Goal: Task Accomplishment & Management: Manage account settings

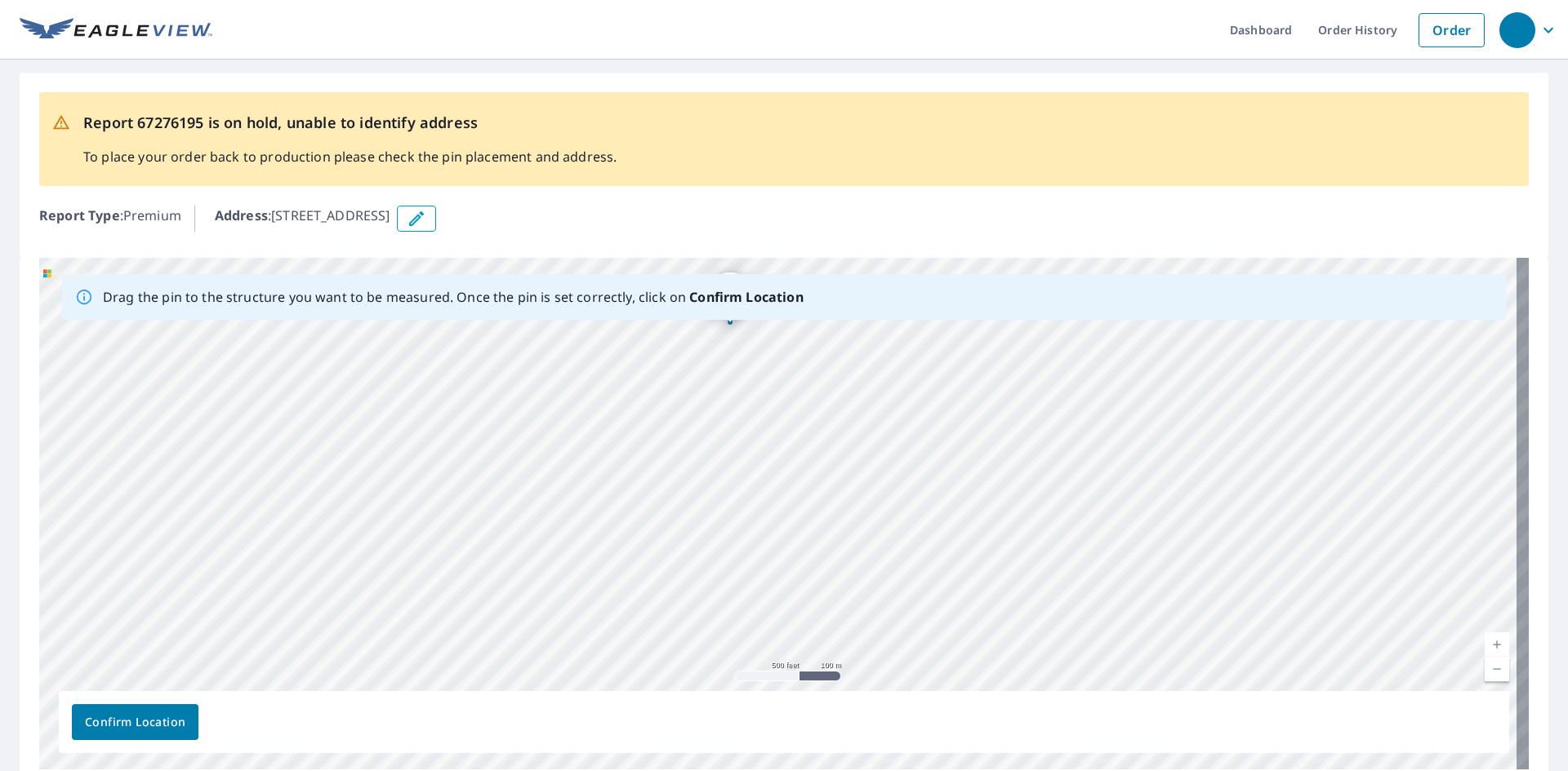
drag, startPoint x: 912, startPoint y: 564, endPoint x: 762, endPoint y: 451, distance: 187.8
click at [762, 451] on div "[STREET_ADDRESS]" at bounding box center [784, 514] width 1490 height 512
drag, startPoint x: 724, startPoint y: 375, endPoint x: 725, endPoint y: 490, distance: 115.0
click at [725, 490] on div "[STREET_ADDRESS]" at bounding box center [784, 514] width 1490 height 512
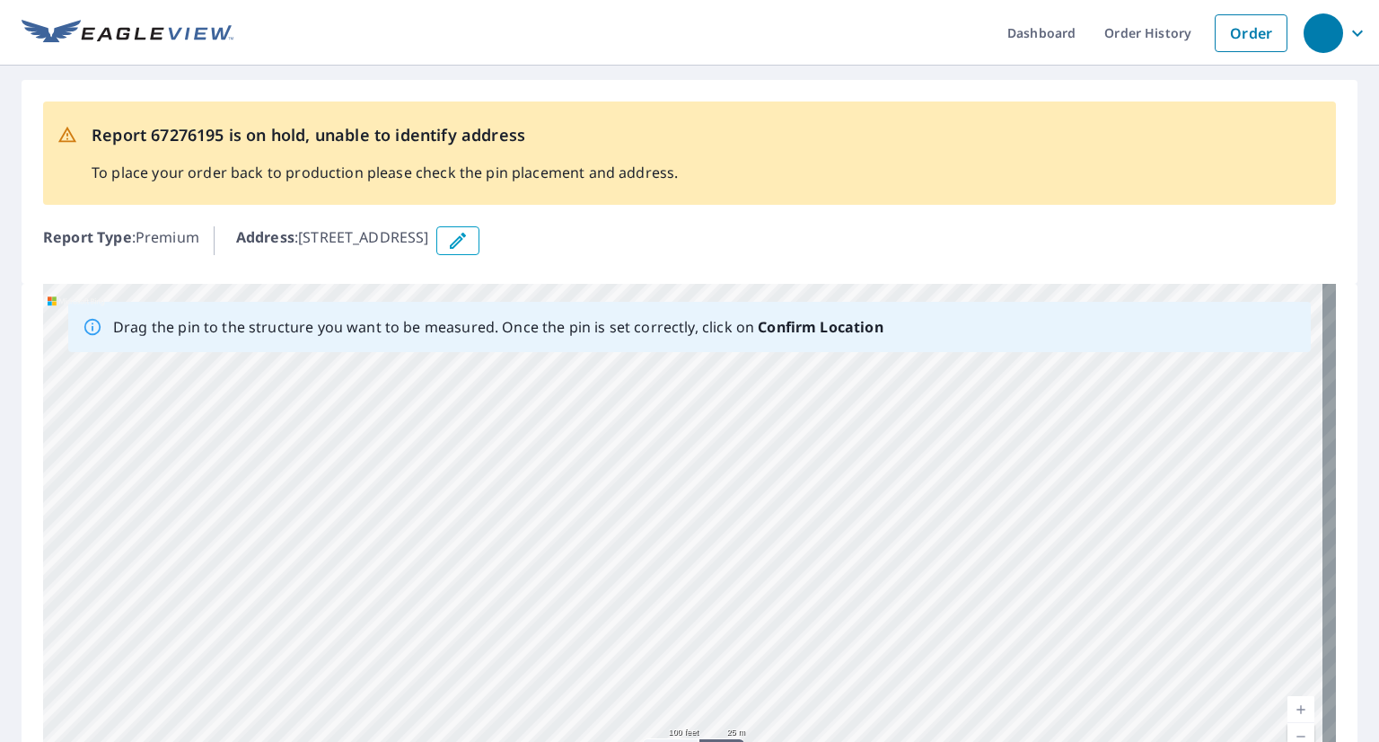
drag, startPoint x: 655, startPoint y: 620, endPoint x: 686, endPoint y: 286, distance: 335.5
click at [686, 286] on div "[STREET_ADDRESS]" at bounding box center [689, 565] width 1293 height 563
drag, startPoint x: 557, startPoint y: 558, endPoint x: 685, endPoint y: 310, distance: 279.9
click at [685, 310] on div "Drag the pin to the structure you want to be measured. Once the pin is set corr…" at bounding box center [689, 565] width 1293 height 563
drag, startPoint x: 694, startPoint y: 608, endPoint x: 654, endPoint y: 245, distance: 365.0
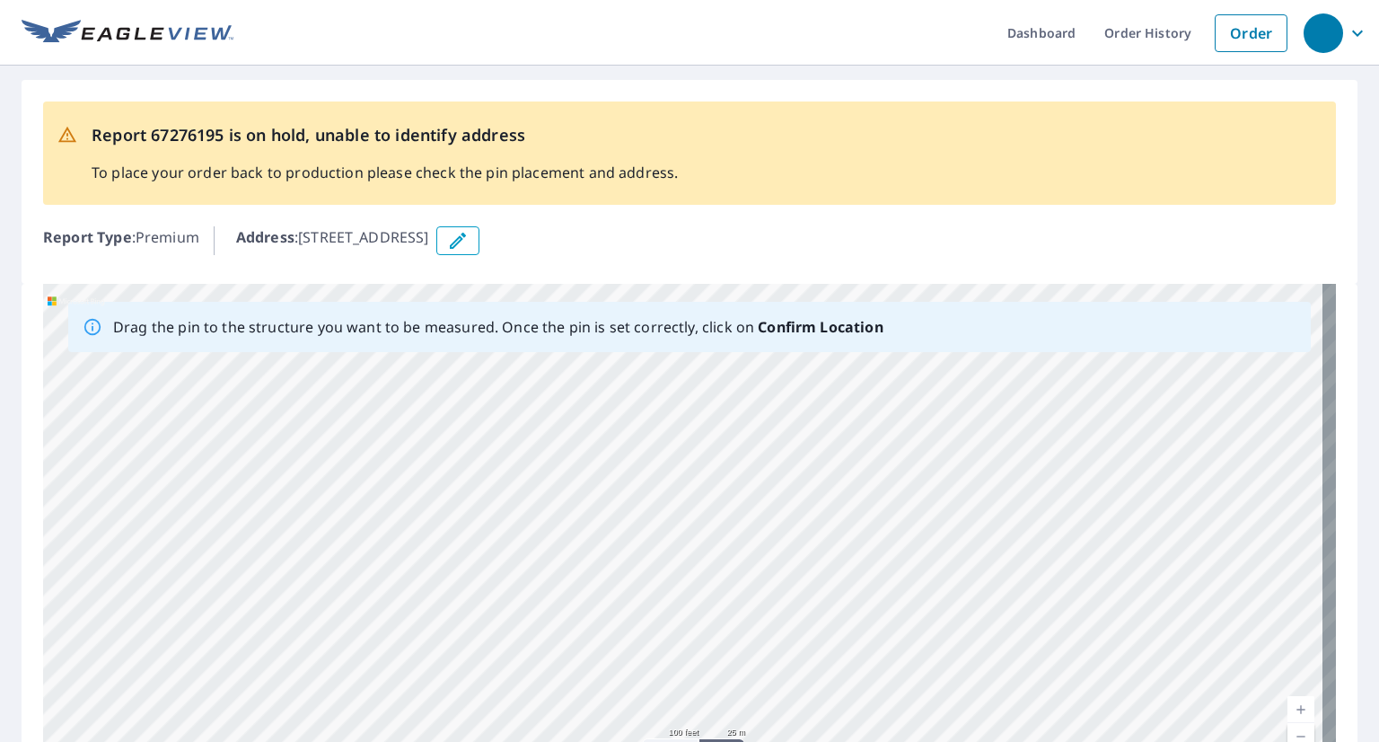
click at [649, 231] on div "Report 67276195 is on hold, unable to identify address To place your order back…" at bounding box center [689, 474] width 1379 height 817
drag, startPoint x: 642, startPoint y: 425, endPoint x: 607, endPoint y: 127, distance: 300.1
click at [610, 133] on div "Report 67276195 is on hold, unable to identify address To place your order back…" at bounding box center [689, 474] width 1379 height 817
drag, startPoint x: 629, startPoint y: 620, endPoint x: 634, endPoint y: 371, distance: 249.6
click at [634, 371] on div "403 Green Acre Rd Dahlonega, GA 30533" at bounding box center [689, 565] width 1293 height 563
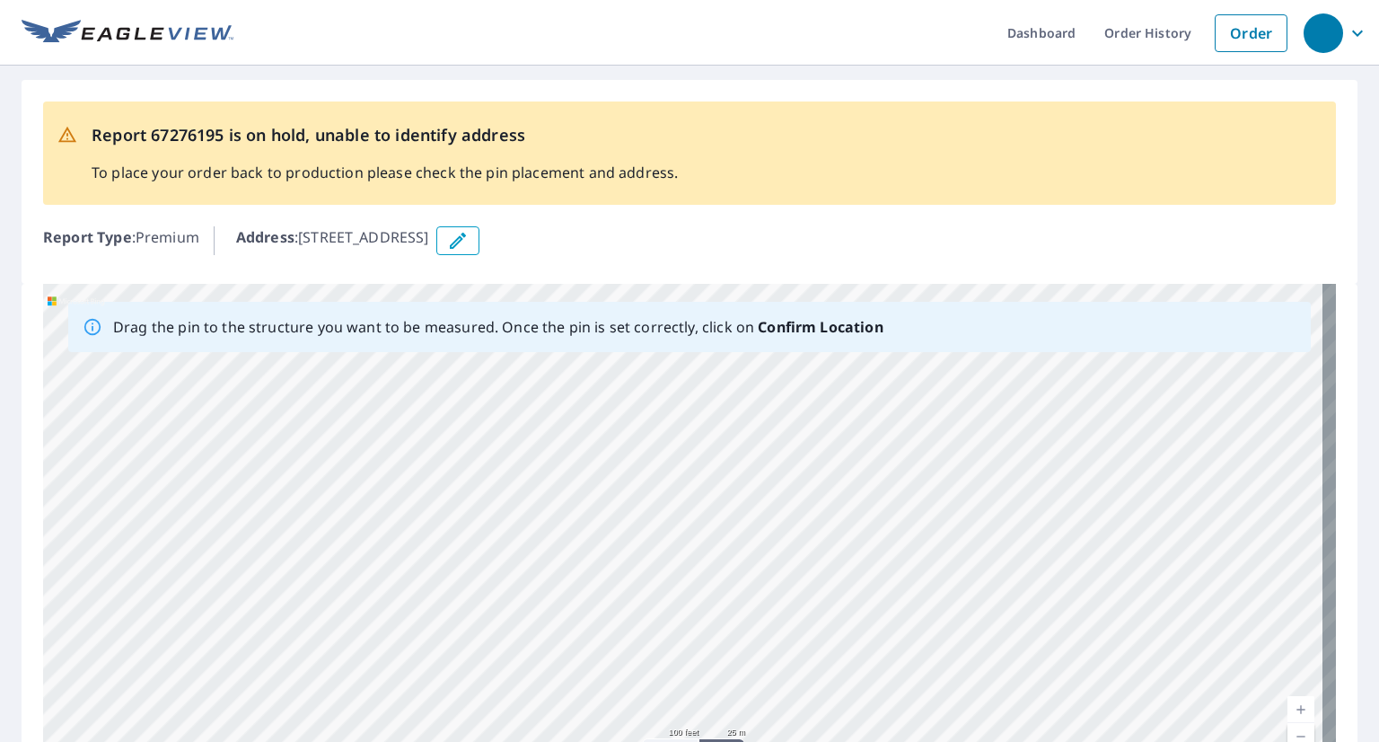
drag, startPoint x: 604, startPoint y: 628, endPoint x: 541, endPoint y: 244, distance: 388.7
click at [541, 244] on div "Report 67276195 is on hold, unable to identify address To place your order back…" at bounding box center [689, 474] width 1379 height 817
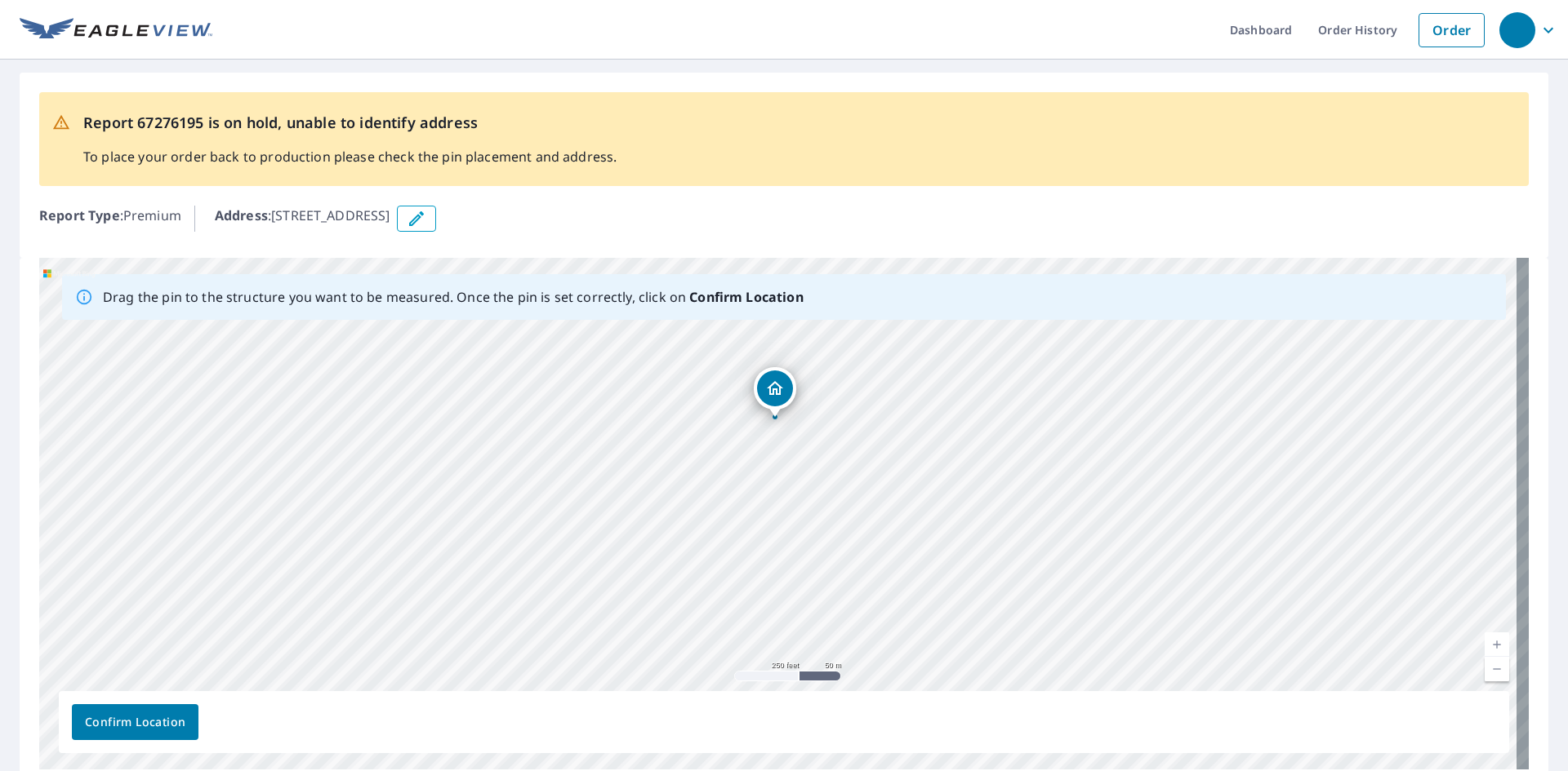
click at [879, 346] on div "403 Green Acre Rd Dahlonega, GA 30533" at bounding box center [784, 514] width 1490 height 512
drag, startPoint x: 862, startPoint y: 615, endPoint x: 761, endPoint y: 207, distance: 420.3
click at [761, 207] on div "Report 67276195 is on hold, unable to identify address To place your order back…" at bounding box center [784, 431] width 1568 height 743
drag, startPoint x: 682, startPoint y: 380, endPoint x: 649, endPoint y: 260, distance: 124.5
click at [649, 260] on div "403 Green Acre Rd Dahlonega, GA 30533" at bounding box center [784, 514] width 1490 height 512
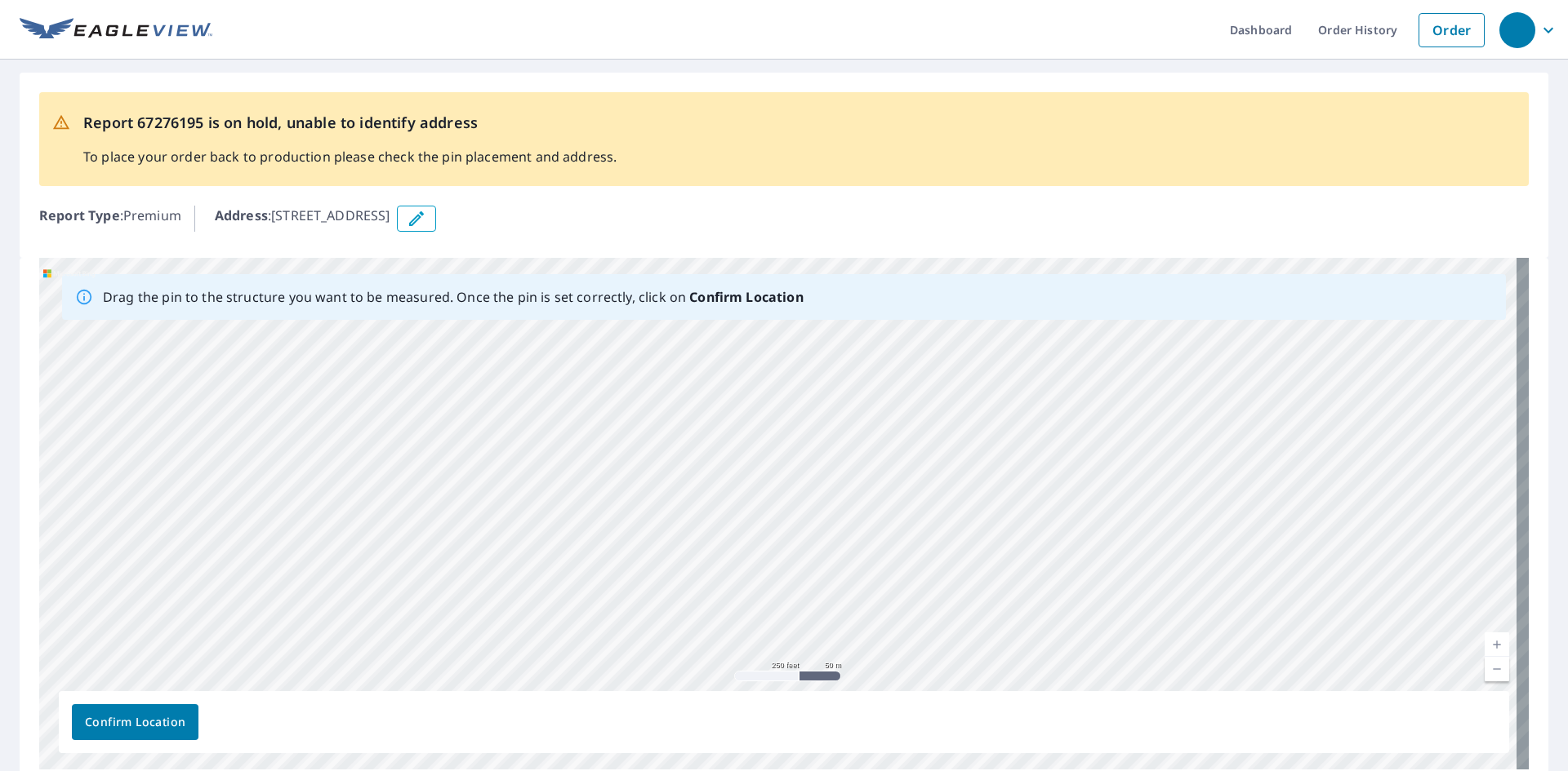
click at [564, 551] on div "403 Green Acre Rd Dahlonega, GA 30533" at bounding box center [784, 514] width 1490 height 512
drag, startPoint x: 825, startPoint y: 601, endPoint x: 521, endPoint y: 290, distance: 434.9
click at [521, 290] on div "Drag the pin to the structure you want to be measured. Once the pin is set corr…" at bounding box center [784, 514] width 1490 height 512
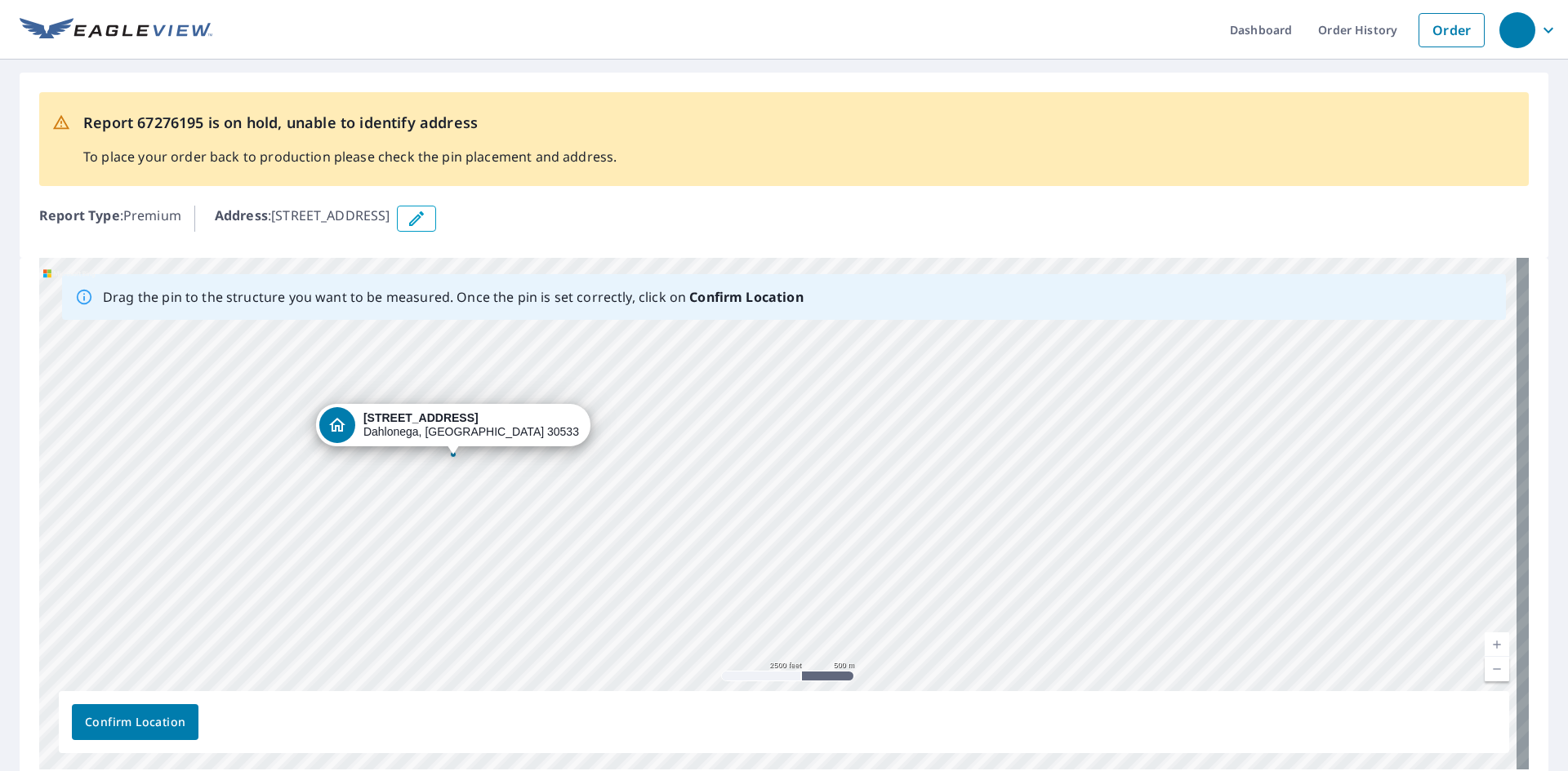
click at [396, 454] on div "403 Green Acre Rd Dahlonega, GA 30533" at bounding box center [453, 429] width 275 height 51
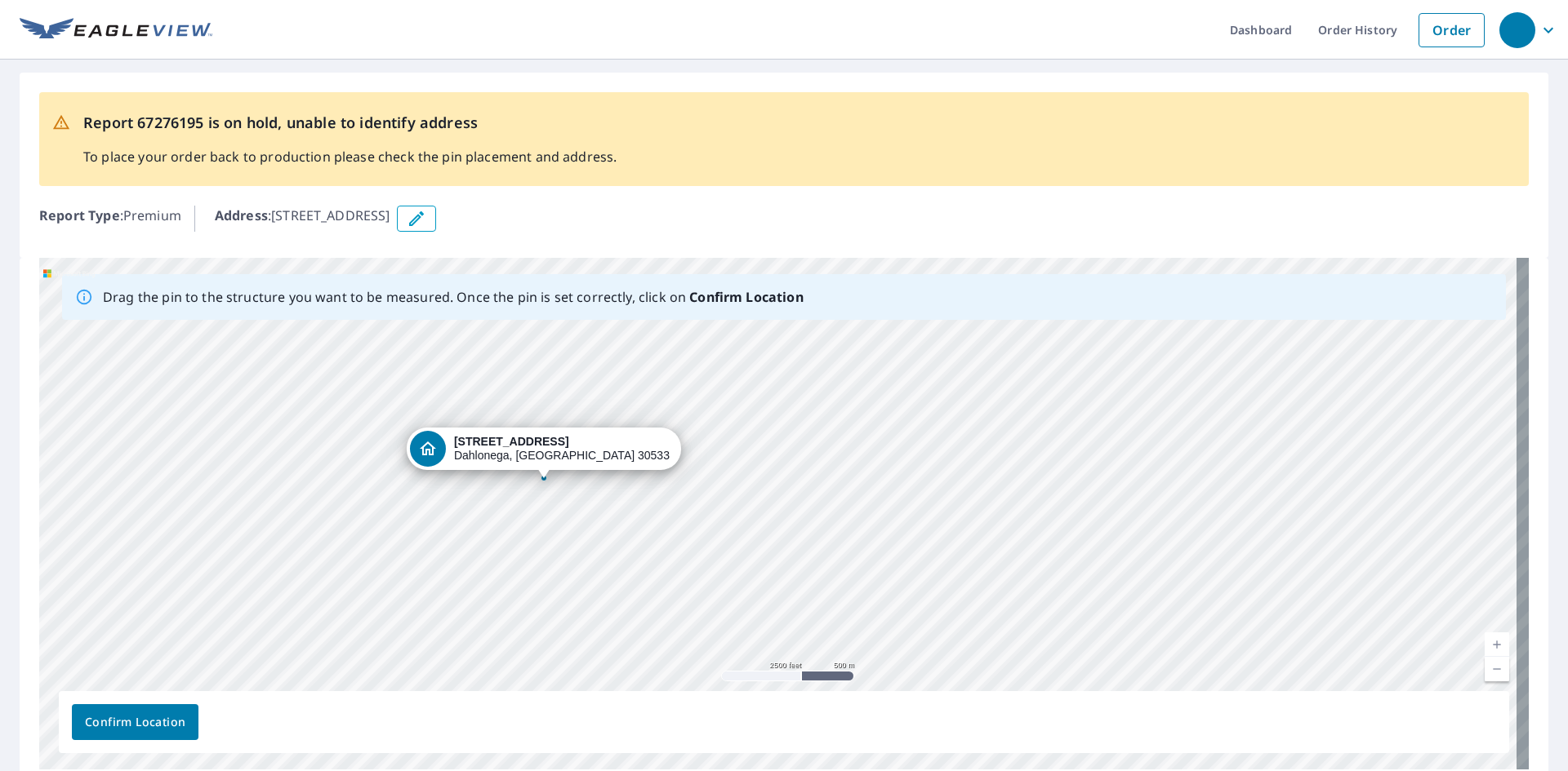
click at [486, 476] on div "403 Green Acre Rd Dahlonega, GA 30533" at bounding box center [544, 453] width 275 height 51
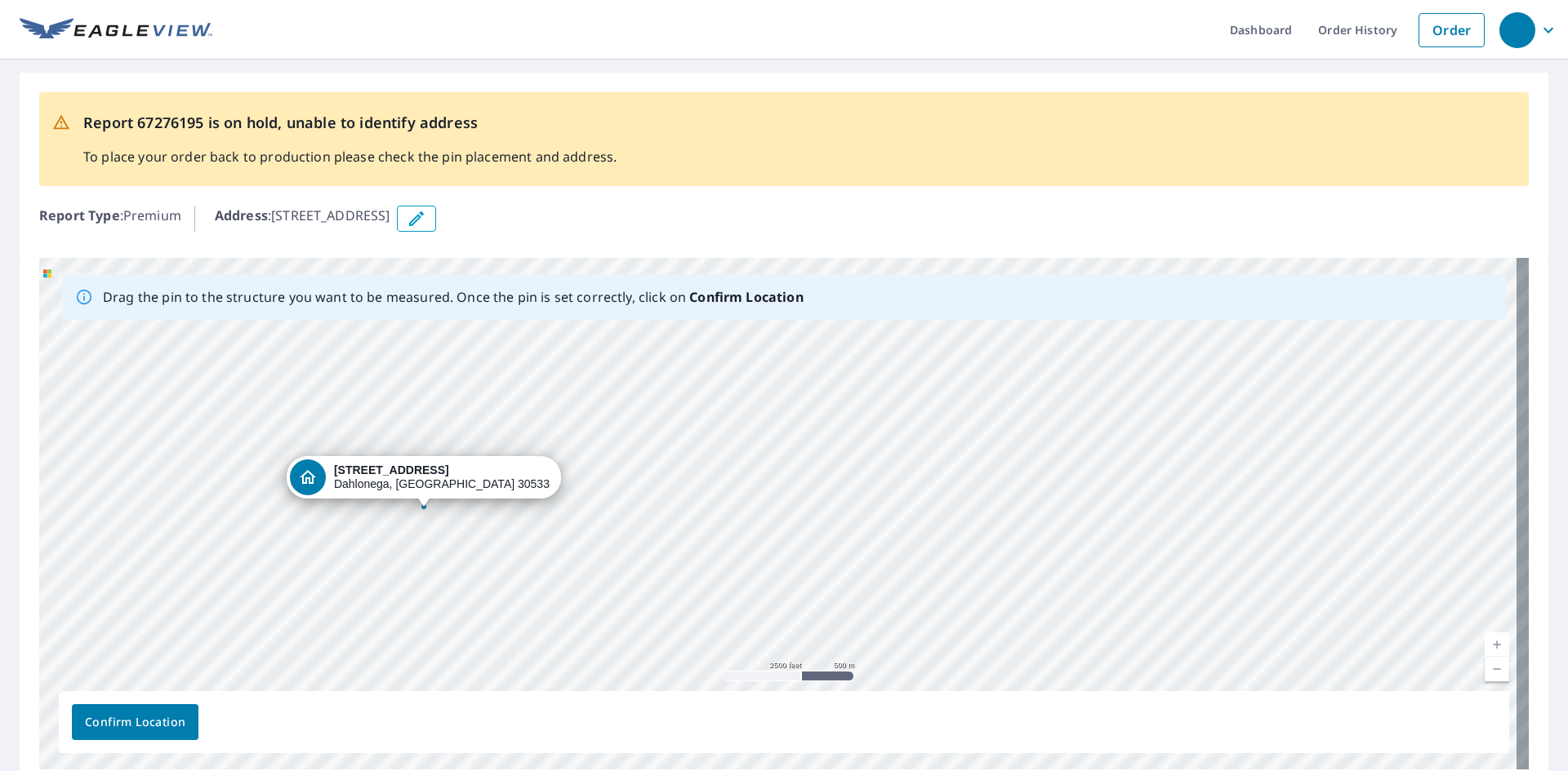
click at [366, 506] on div "403 Green Acre Rd Dahlonega, GA 30533" at bounding box center [424, 482] width 275 height 51
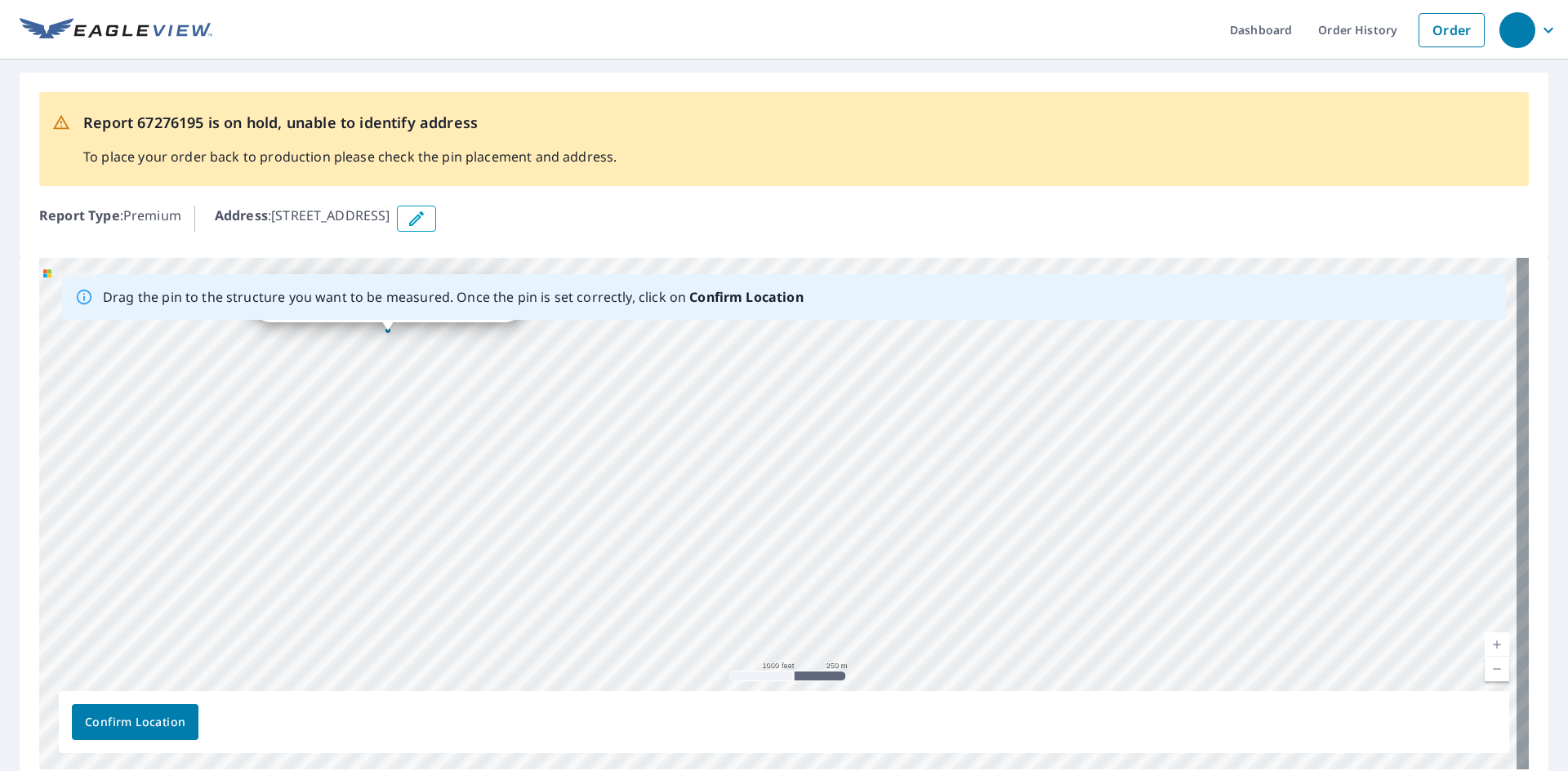
drag, startPoint x: 351, startPoint y: 533, endPoint x: 217, endPoint y: 278, distance: 288.1
click at [217, 278] on div "Drag the pin to the structure you want to be measured. Once the pin is set corr…" at bounding box center [784, 514] width 1490 height 512
click at [424, 218] on icon "button" at bounding box center [417, 219] width 15 height 15
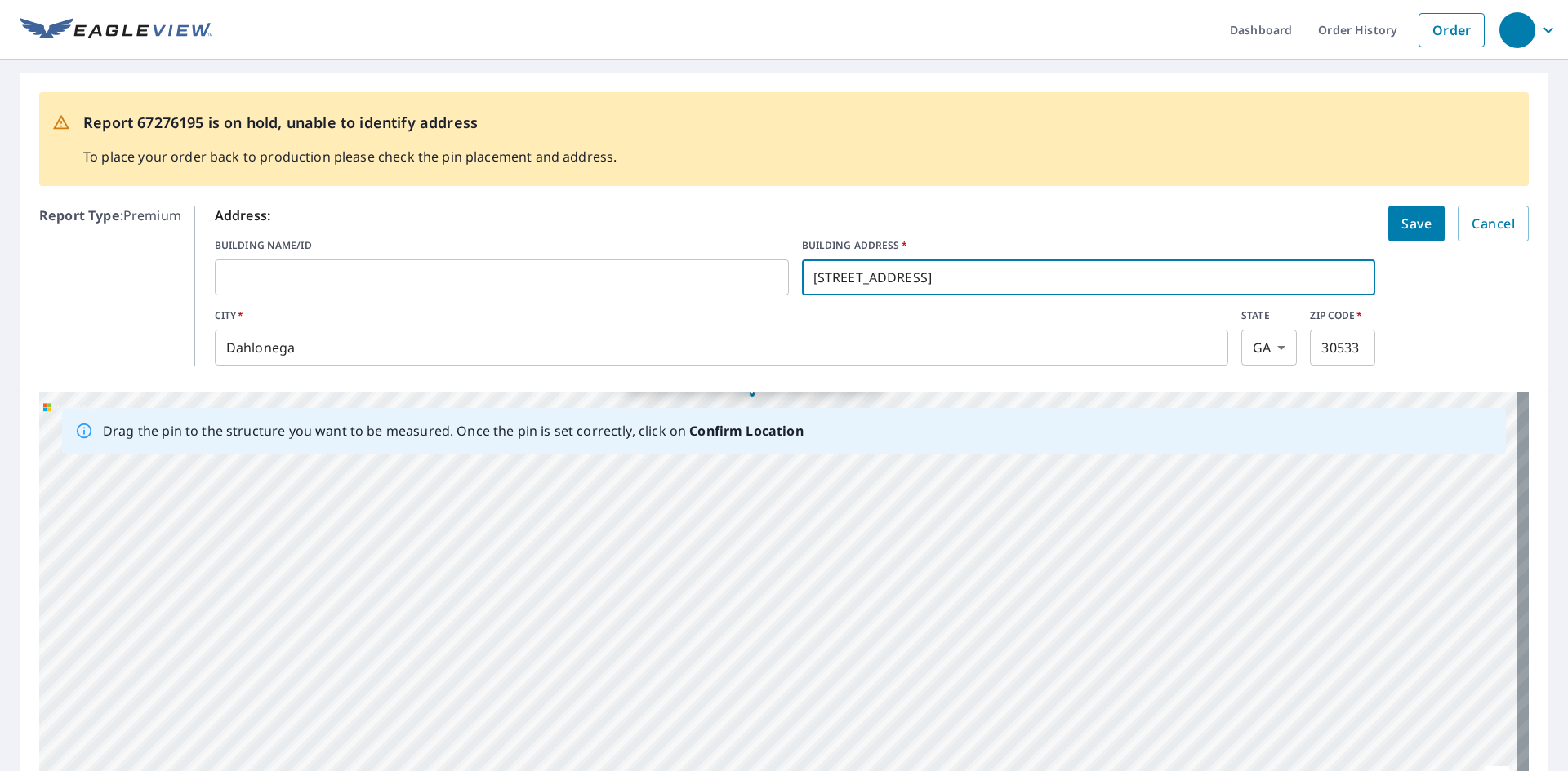
drag, startPoint x: 832, startPoint y: 275, endPoint x: 959, endPoint y: 277, distance: 127.0
click at [959, 277] on input "403 Green Acre Rd" at bounding box center [1089, 277] width 574 height 45
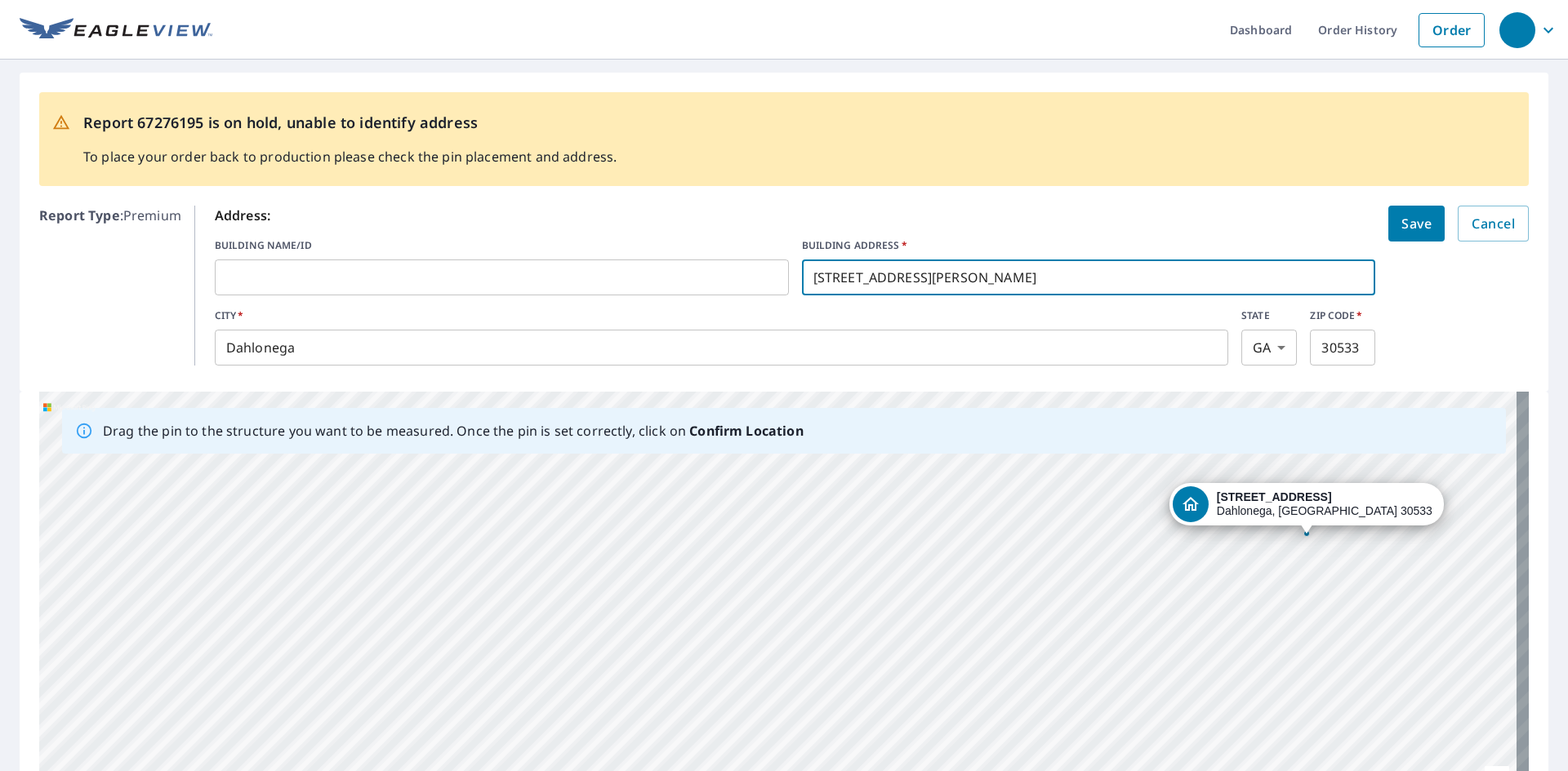
type input "403 Beard Mountain Lane"
click at [1402, 223] on span "Save" at bounding box center [1416, 223] width 30 height 23
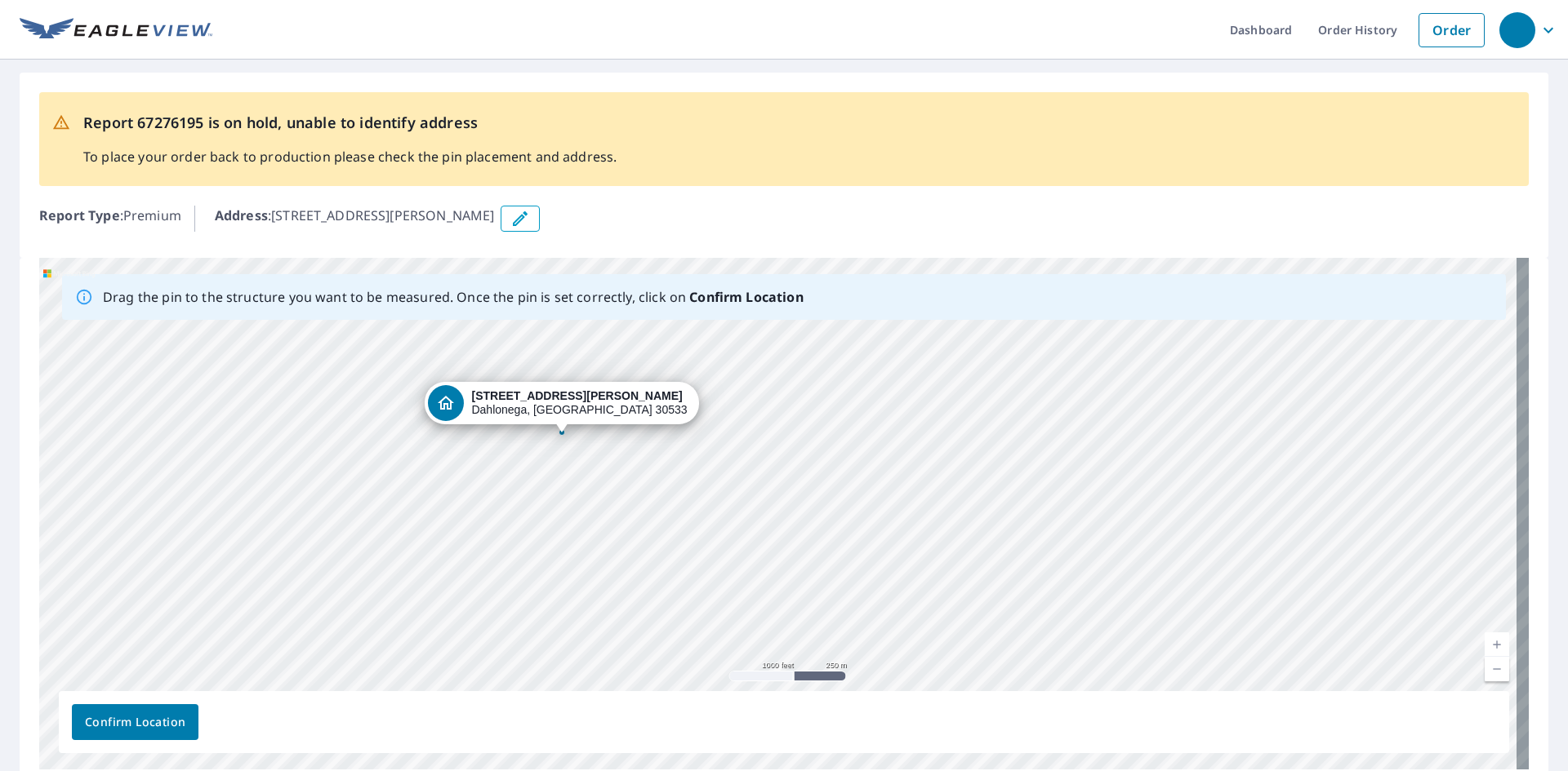
drag, startPoint x: 971, startPoint y: 500, endPoint x: 939, endPoint y: 286, distance: 216.4
click at [939, 286] on div "Drag the pin to the structure you want to be measured. Once the pin is set corr…" at bounding box center [784, 514] width 1490 height 512
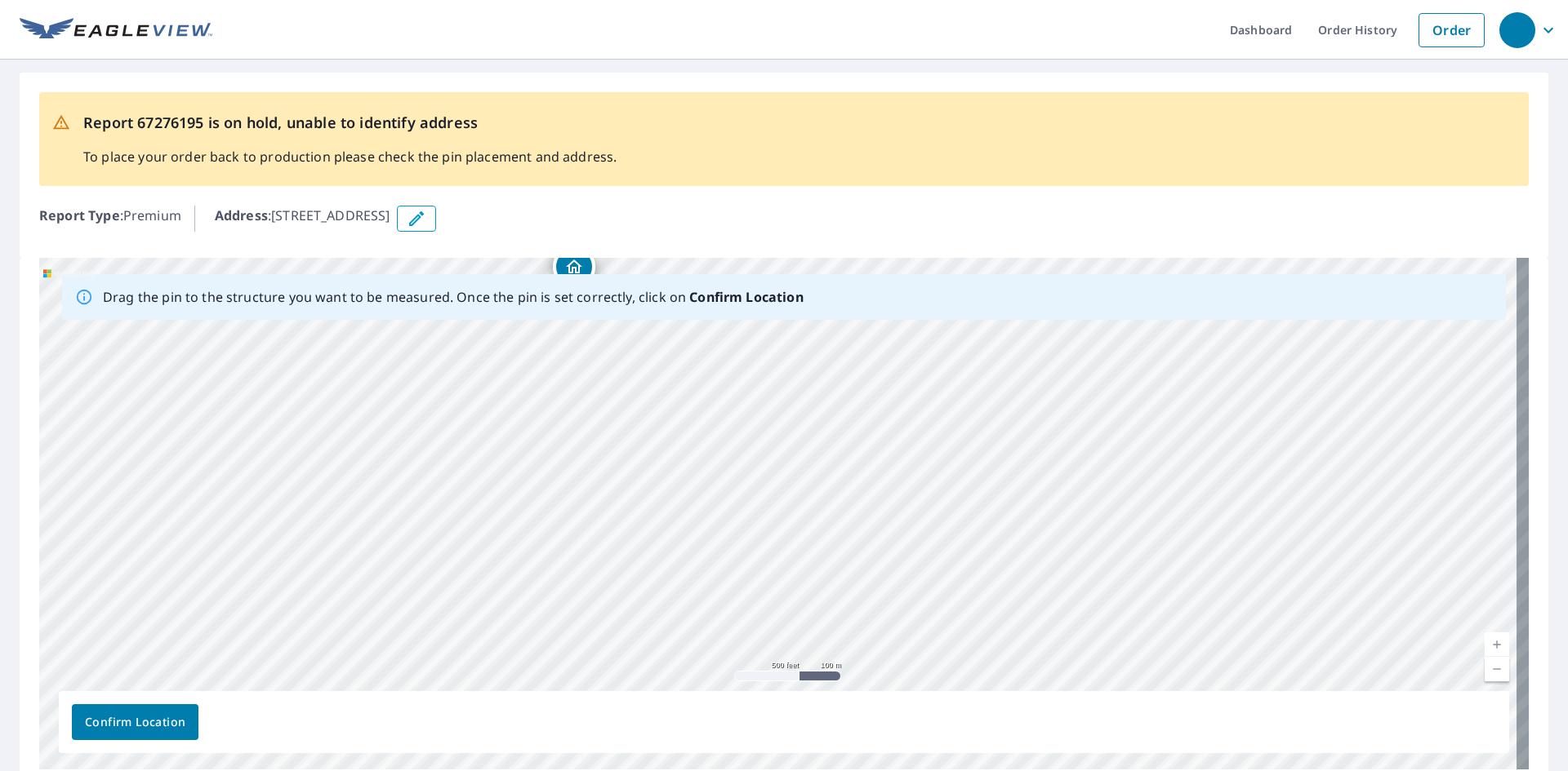
drag, startPoint x: 640, startPoint y: 556, endPoint x: 584, endPoint y: 320, distance: 242.6
click at [584, 320] on div "[STREET_ADDRESS]" at bounding box center [784, 514] width 1490 height 512
drag, startPoint x: 576, startPoint y: 452, endPoint x: 572, endPoint y: 491, distance: 39.2
click at [572, 491] on div "[STREET_ADDRESS]" at bounding box center [784, 514] width 1490 height 512
drag, startPoint x: 568, startPoint y: 324, endPoint x: 572, endPoint y: 574, distance: 250.0
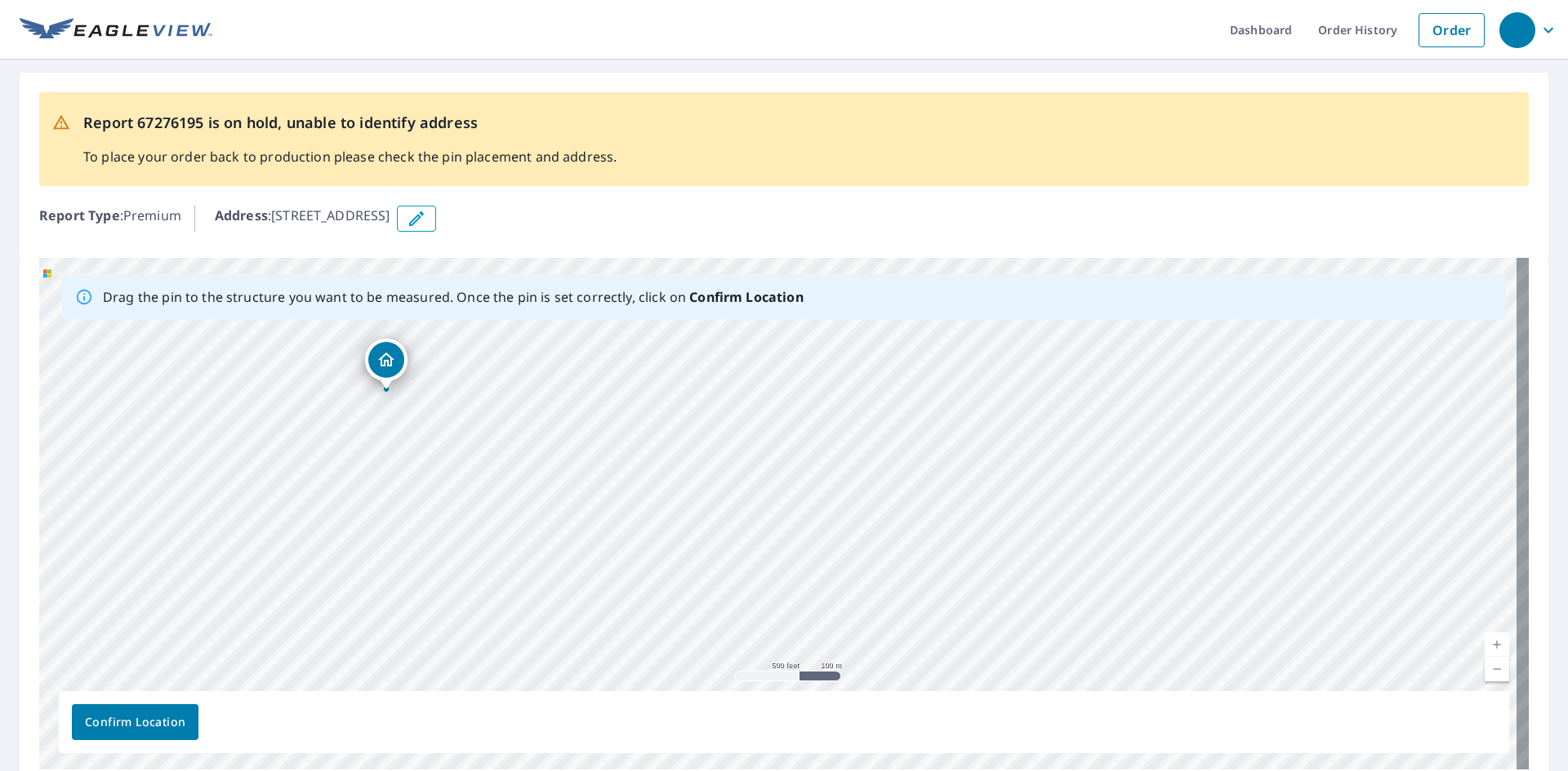
drag, startPoint x: 586, startPoint y: 575, endPoint x: 196, endPoint y: 453, distance: 408.6
click at [196, 453] on div "[STREET_ADDRESS]" at bounding box center [784, 514] width 1490 height 512
drag, startPoint x: 373, startPoint y: 409, endPoint x: 484, endPoint y: 662, distance: 276.3
click at [484, 662] on div "[STREET_ADDRESS]" at bounding box center [784, 514] width 1490 height 512
click at [90, 720] on span "Confirm Location" at bounding box center [135, 723] width 100 height 20
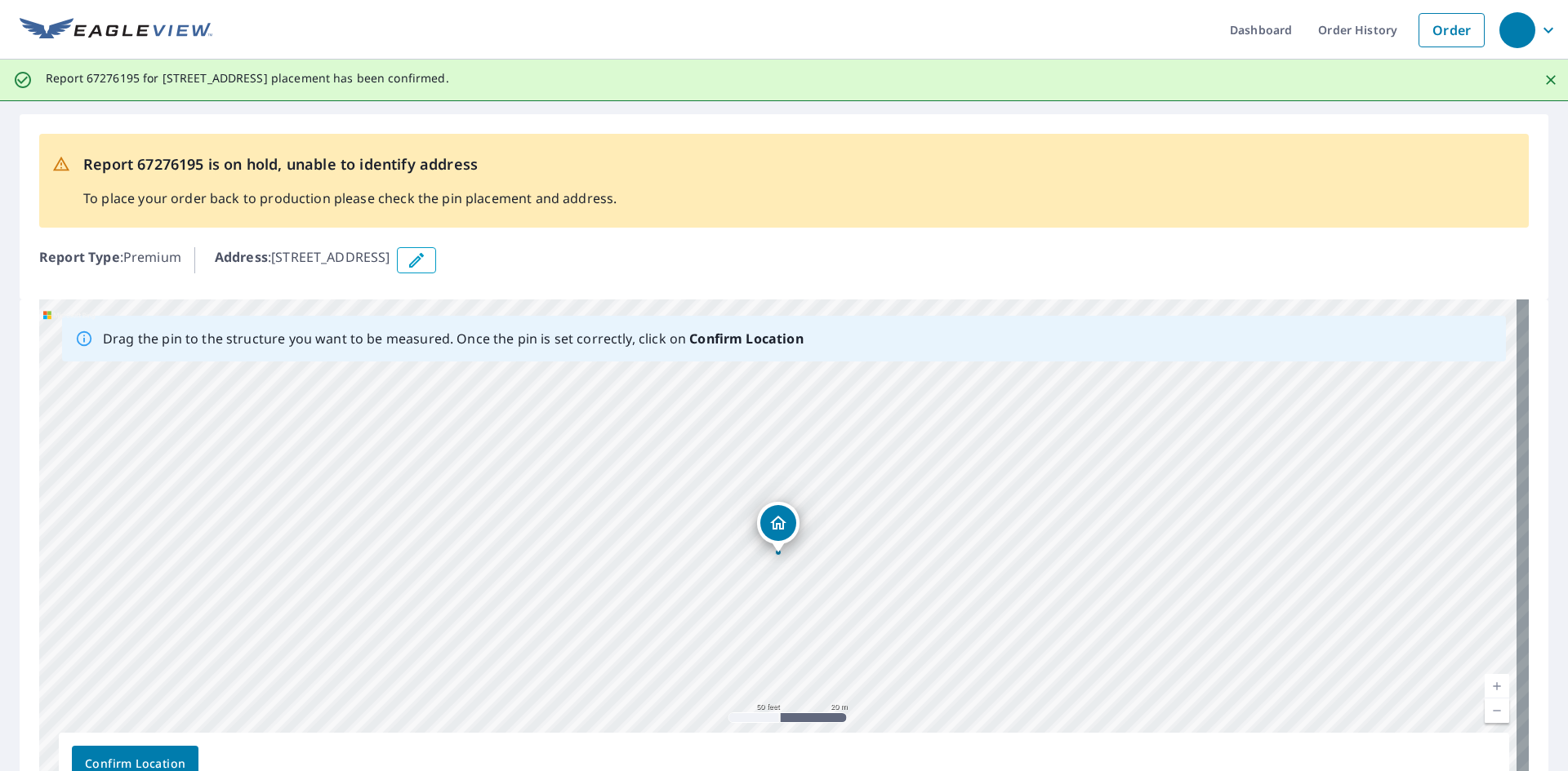
click at [127, 765] on span "Confirm Location" at bounding box center [135, 765] width 100 height 20
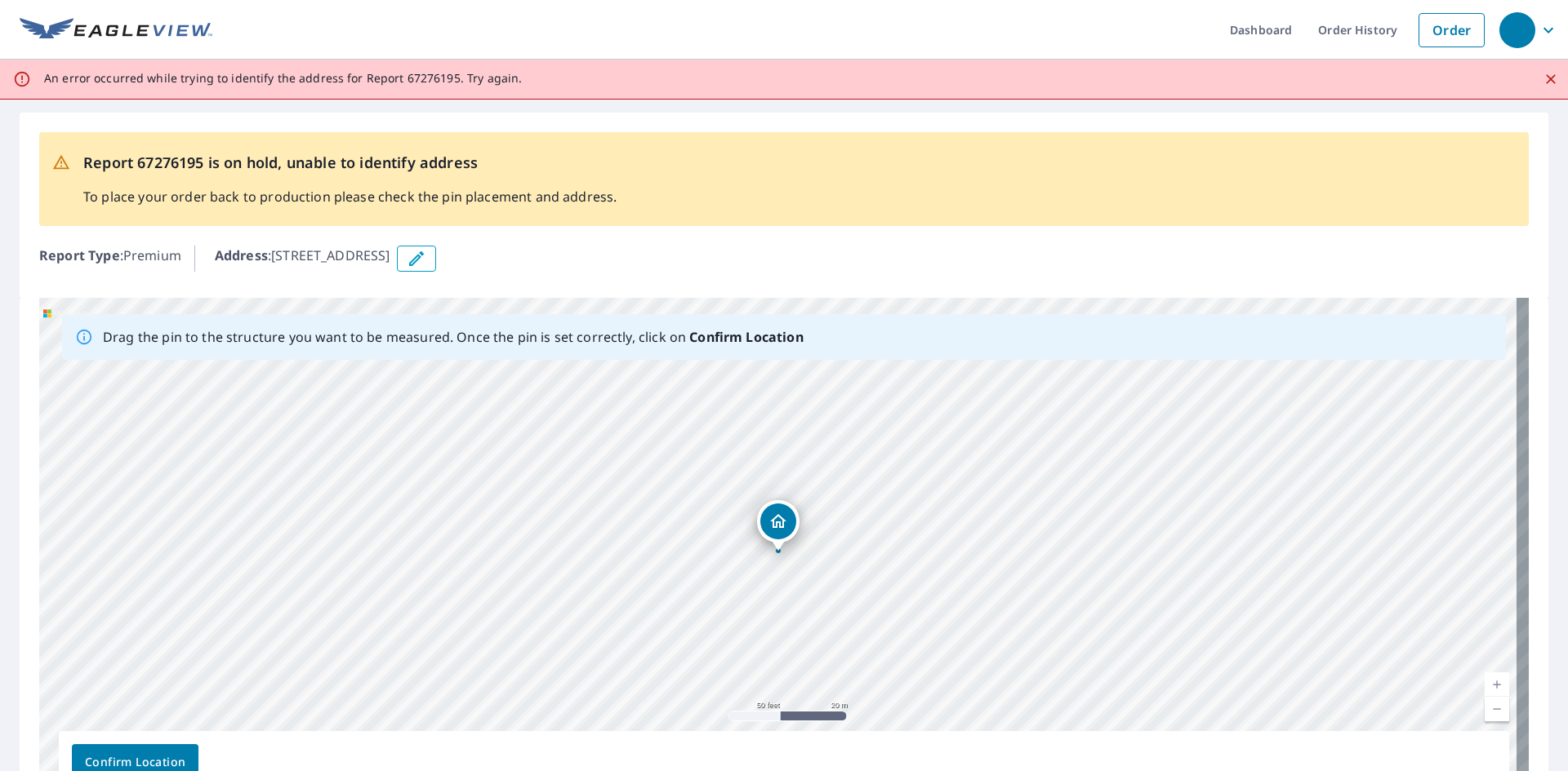
click at [427, 258] on icon "button" at bounding box center [417, 259] width 20 height 20
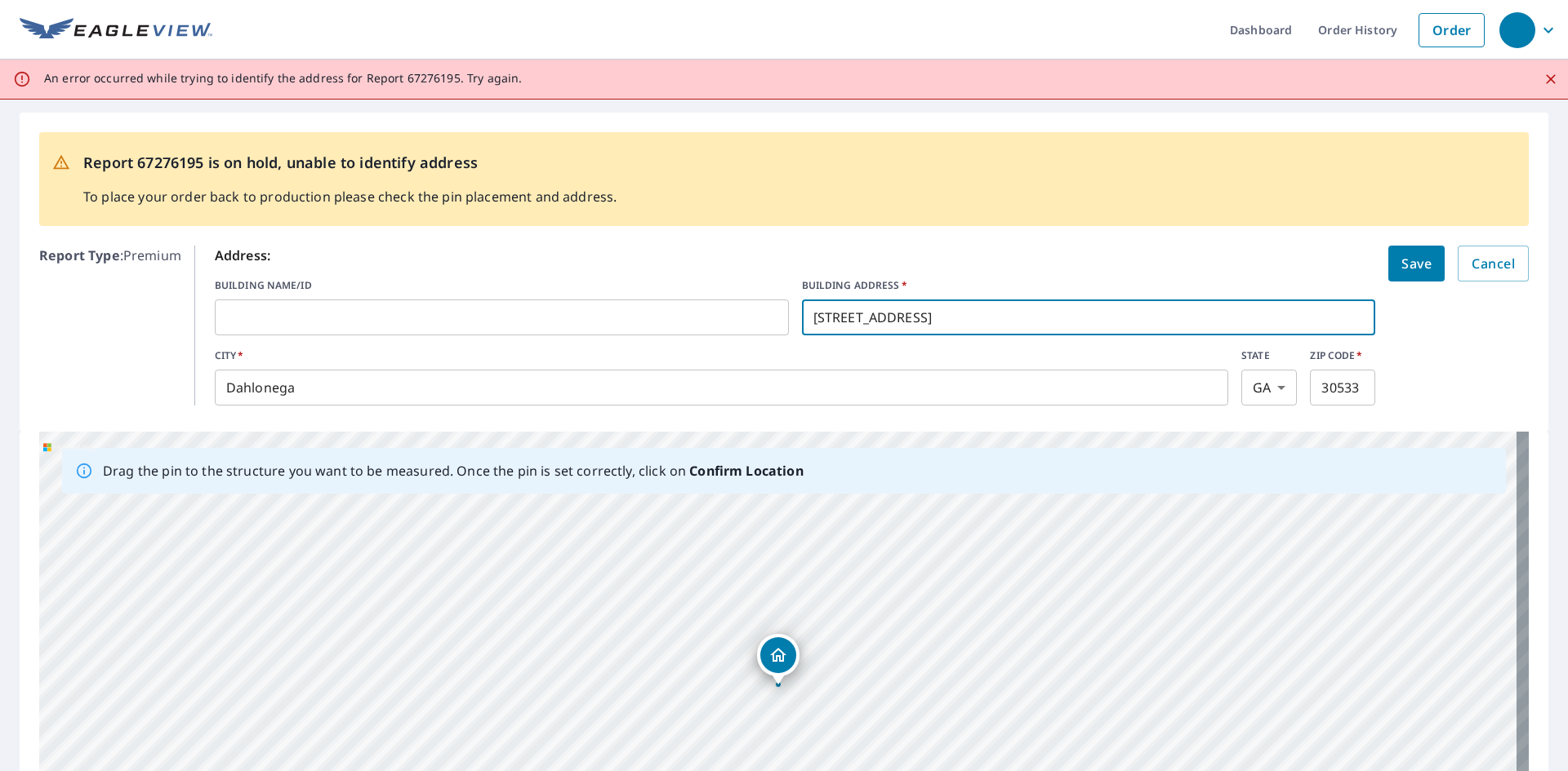
drag, startPoint x: 832, startPoint y: 316, endPoint x: 985, endPoint y: 308, distance: 153.2
click at [985, 308] on input "403 Green Acre Rd" at bounding box center [1089, 317] width 574 height 45
type input "403 Beard Mountain Lane"
click at [1402, 263] on span "Save" at bounding box center [1416, 263] width 30 height 23
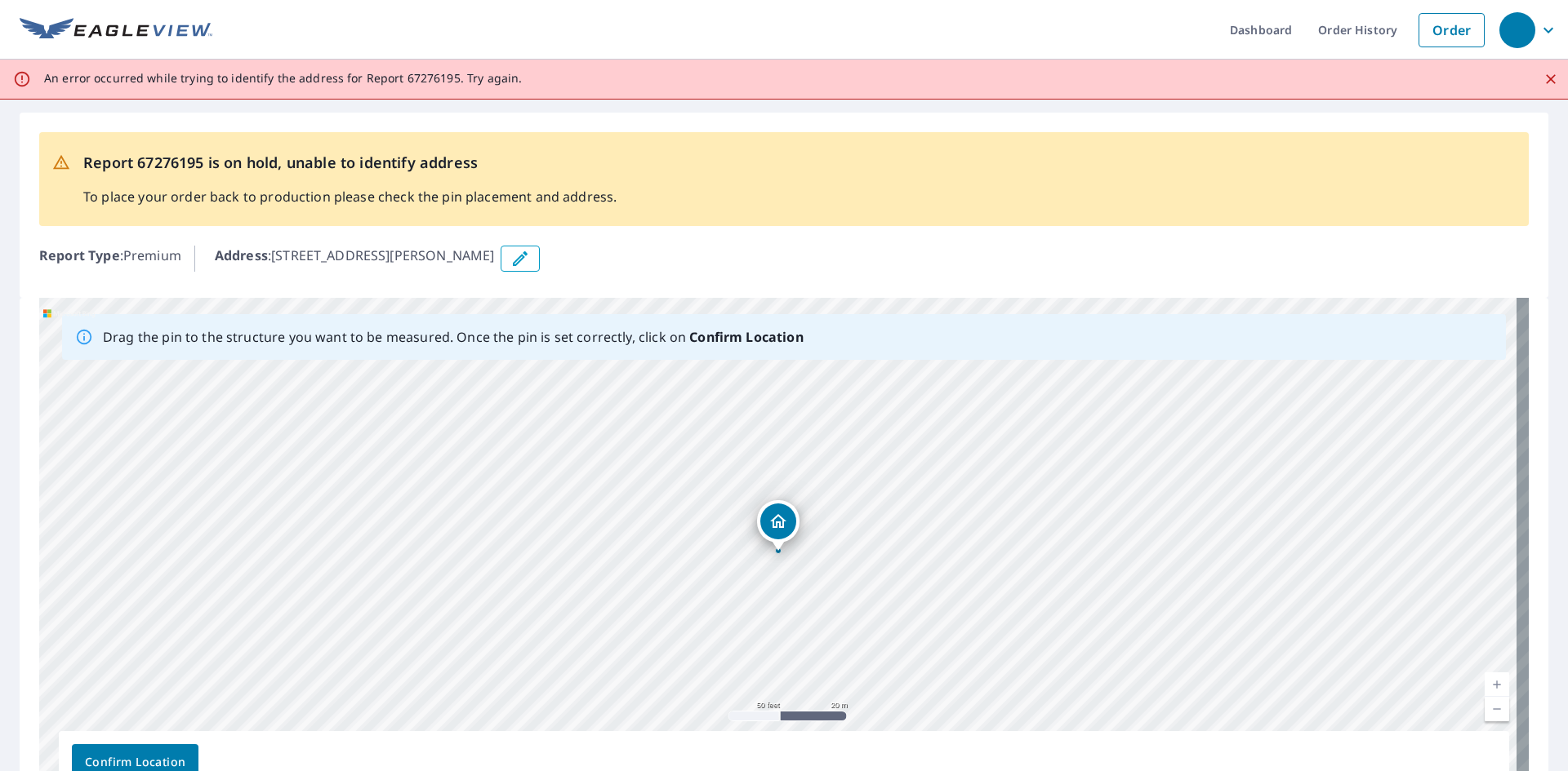
click at [140, 761] on span "Confirm Location" at bounding box center [135, 763] width 100 height 20
click at [1552, 59] on button "button" at bounding box center [1530, 30] width 75 height 60
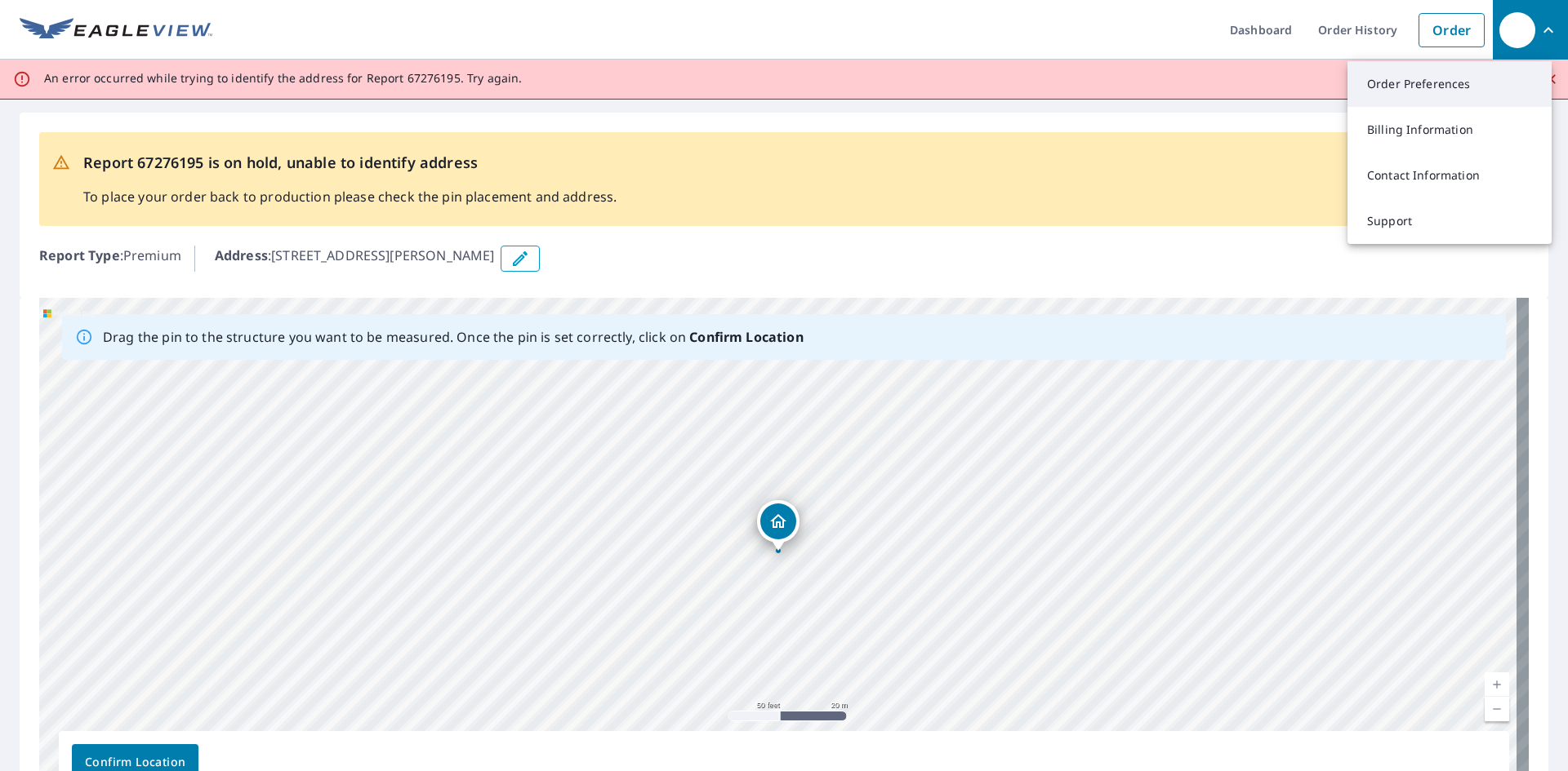
click at [1545, 75] on link "Order Preferences" at bounding box center [1449, 84] width 204 height 45
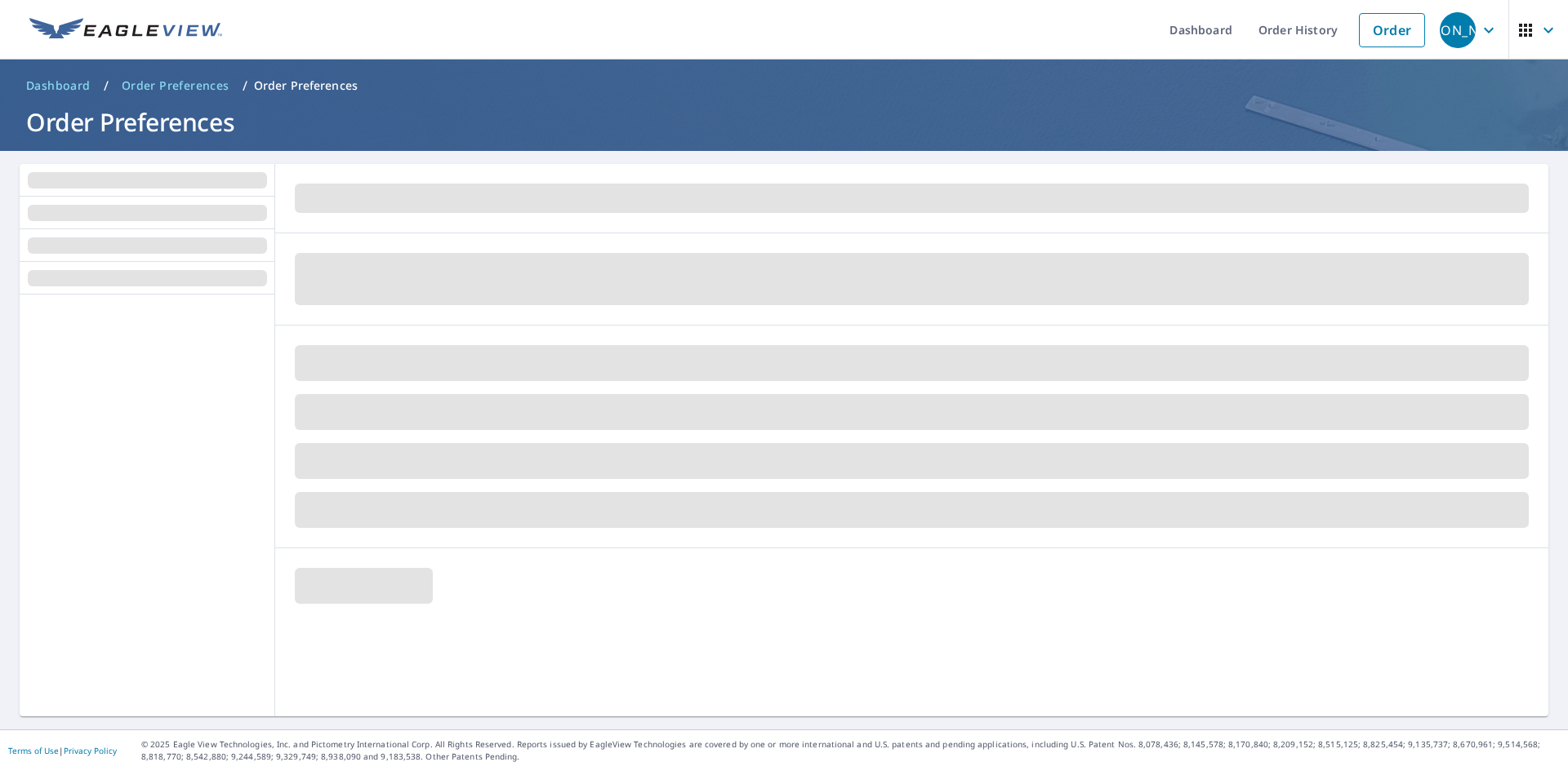
click at [172, 443] on div at bounding box center [147, 506] width 256 height 422
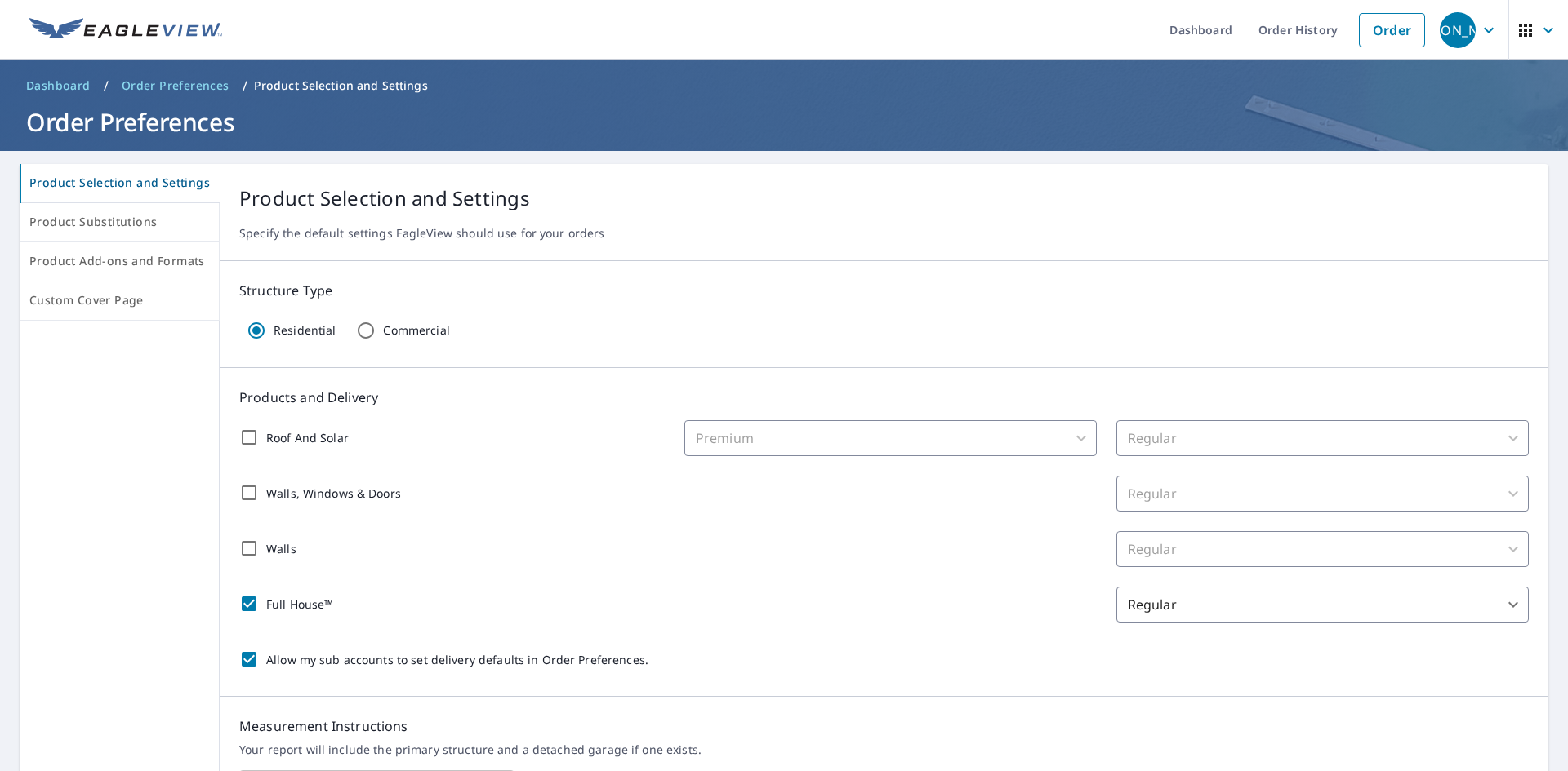
click at [45, 79] on span "Dashboard" at bounding box center [58, 85] width 65 height 16
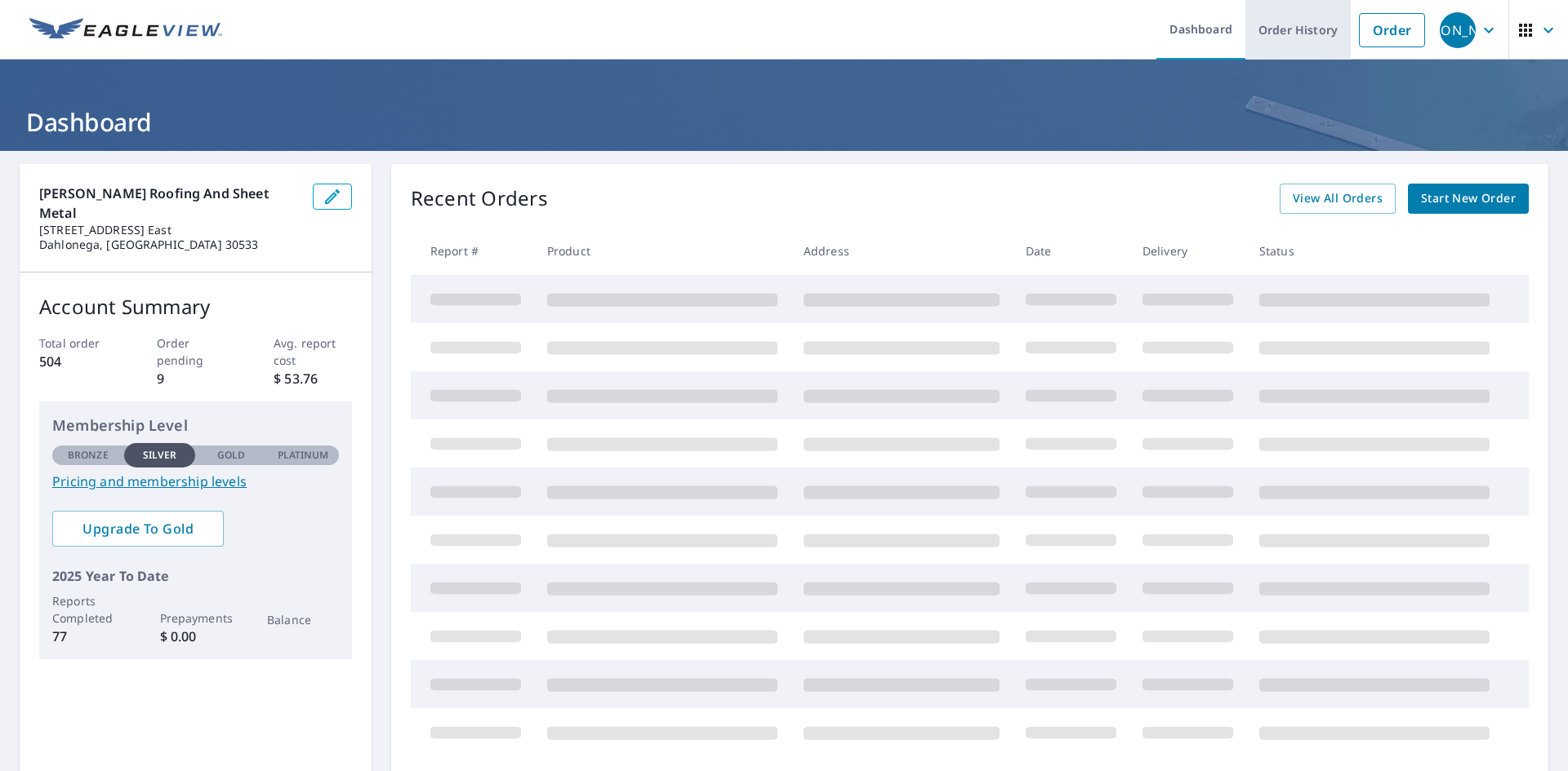
click at [1282, 21] on link "Order History" at bounding box center [1298, 30] width 106 height 60
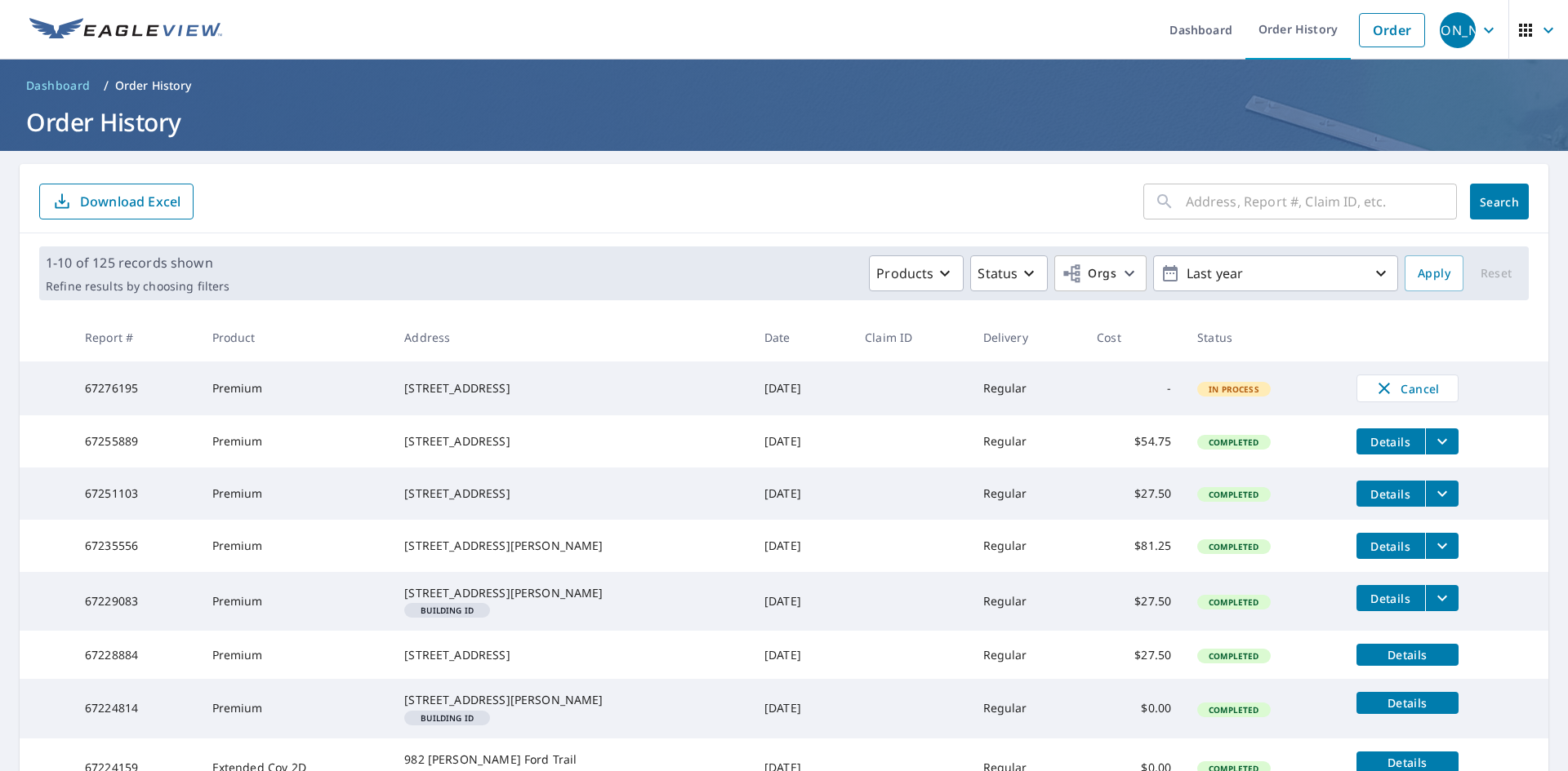
click at [511, 325] on th "Address" at bounding box center [571, 337] width 360 height 48
